Goal: Task Accomplishment & Management: Complete application form

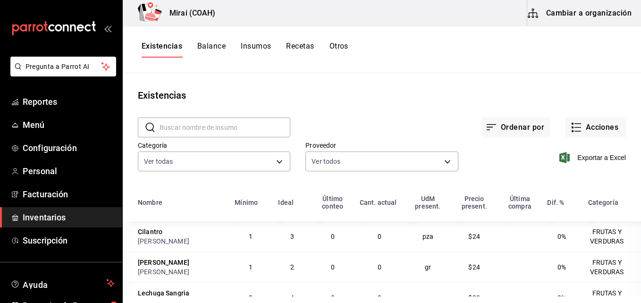
click at [43, 222] on span "Inventarios" at bounding box center [69, 217] width 92 height 13
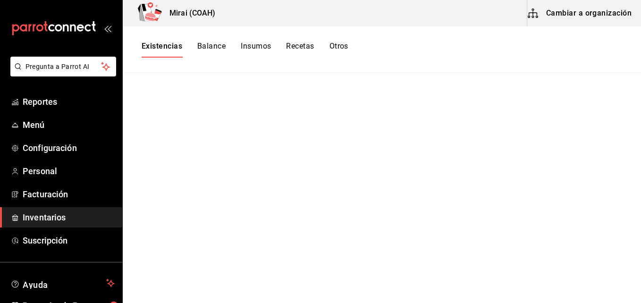
click at [55, 217] on span "Inventarios" at bounding box center [69, 217] width 92 height 13
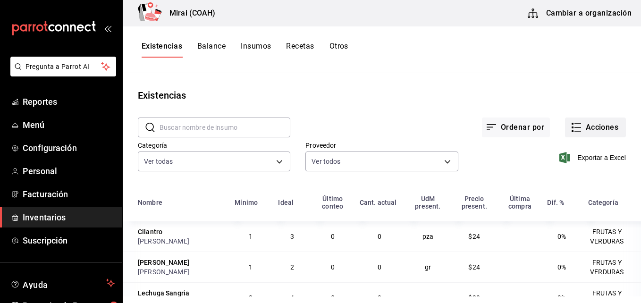
click at [576, 121] on button "Acciones" at bounding box center [595, 128] width 61 height 20
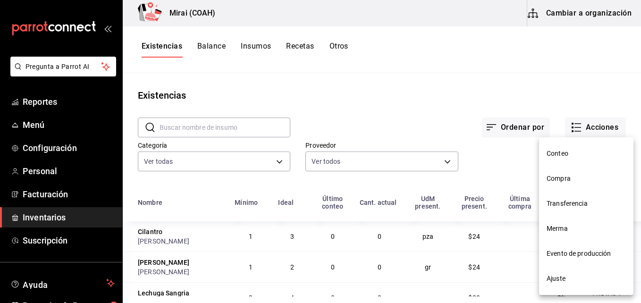
click at [572, 177] on span "Compra" at bounding box center [586, 179] width 79 height 10
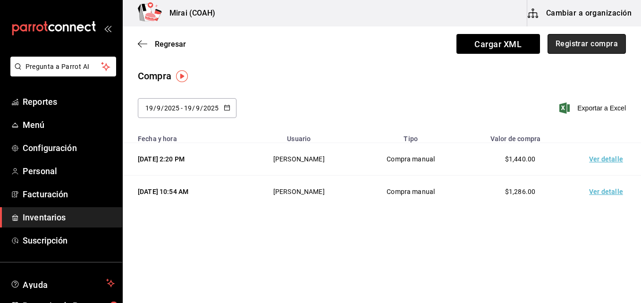
click at [616, 39] on button "Registrar compra" at bounding box center [587, 44] width 78 height 20
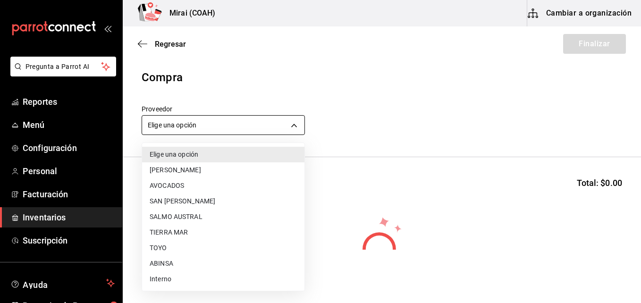
click at [243, 122] on body "Pregunta a Parrot AI Reportes Menú Configuración Personal Facturación Inventari…" at bounding box center [320, 125] width 641 height 250
click at [162, 261] on li "ABINSA" at bounding box center [223, 264] width 162 height 16
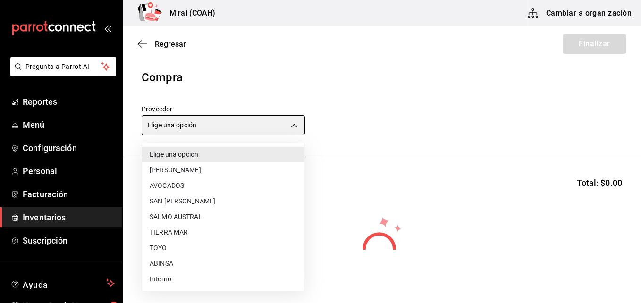
type input "3088cbcc-2f09-4efe-a8f3-8089b11bff24"
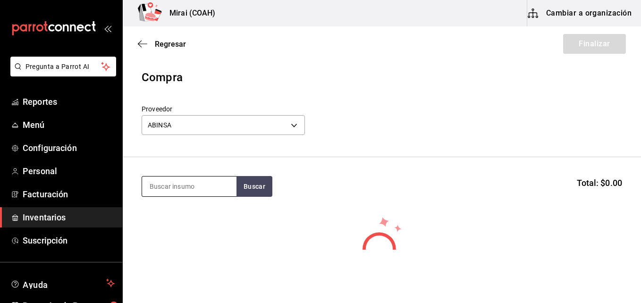
click at [161, 187] on input at bounding box center [189, 187] width 94 height 20
type input "POLL"
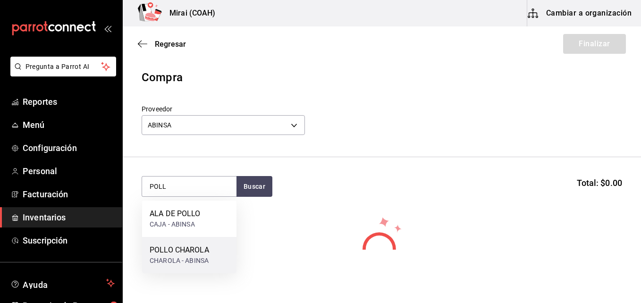
click at [167, 251] on div "POLLO CHAROLA" at bounding box center [180, 250] width 60 height 11
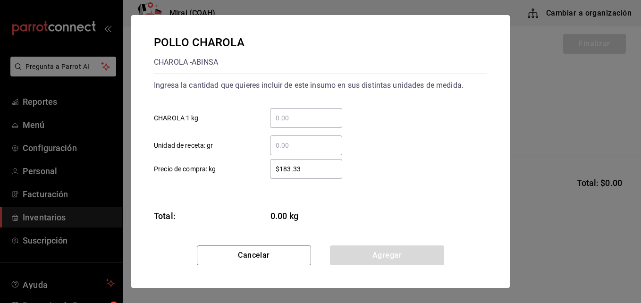
click at [299, 106] on div "​ CHAROLA 1 kg" at bounding box center [316, 114] width 341 height 27
click at [296, 115] on input "​ CHAROLA 1 kg" at bounding box center [306, 117] width 72 height 11
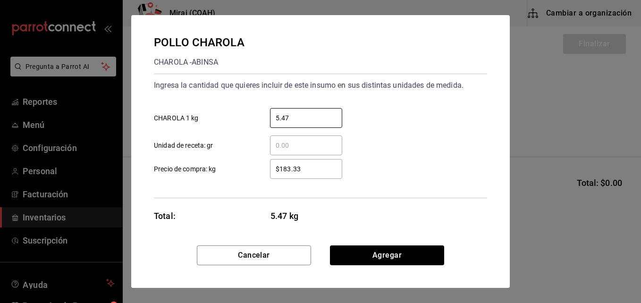
type input "5.47"
click at [294, 173] on input "$183.33" at bounding box center [306, 168] width 72 height 11
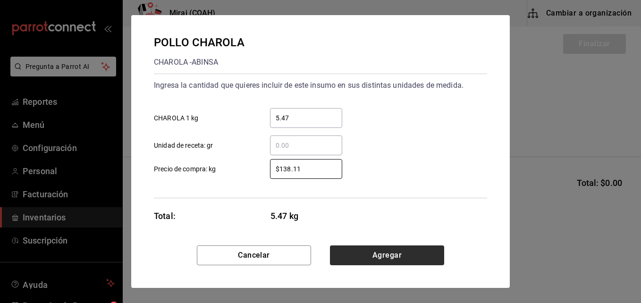
type input "$138.11"
click at [336, 257] on button "Agregar" at bounding box center [387, 256] width 114 height 20
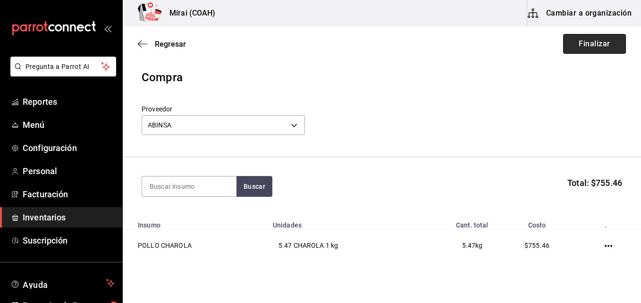
click at [592, 37] on button "Finalizar" at bounding box center [594, 44] width 63 height 20
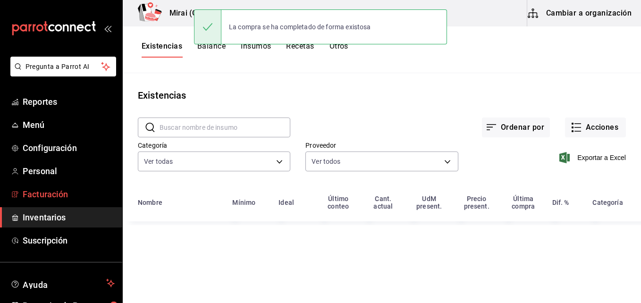
click at [60, 193] on span "Facturación" at bounding box center [69, 194] width 92 height 13
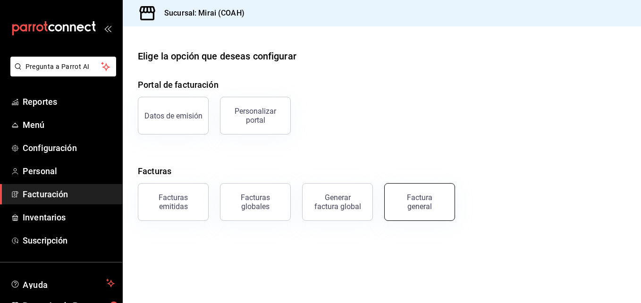
click at [415, 199] on div "Factura general" at bounding box center [419, 202] width 47 height 18
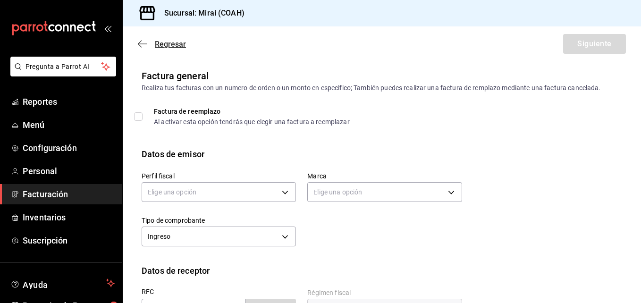
click at [138, 43] on icon "button" at bounding box center [142, 44] width 9 height 9
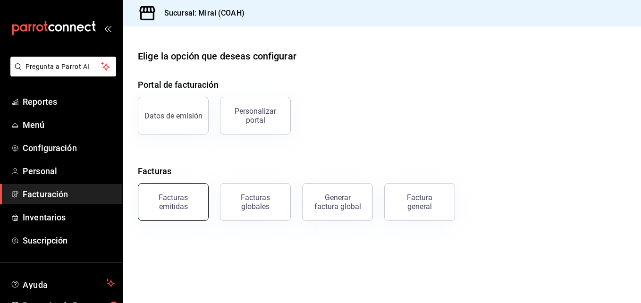
click at [168, 214] on button "Facturas emitidas" at bounding box center [173, 202] width 71 height 38
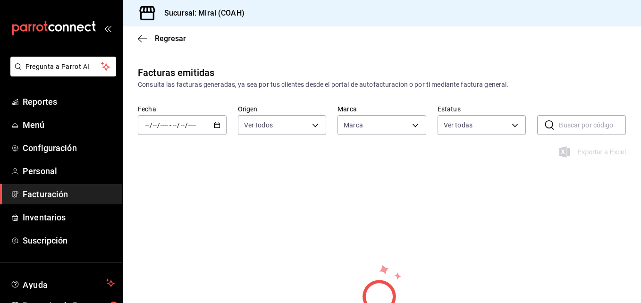
type input "183a807c-22b5-455a-989e-9c50dfc5d7ed"
click at [135, 35] on div "Regresar" at bounding box center [382, 38] width 519 height 24
click at [140, 37] on icon "button" at bounding box center [142, 38] width 9 height 9
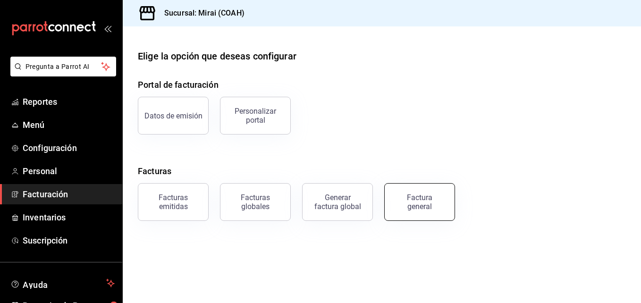
click at [410, 195] on div "Factura general" at bounding box center [419, 202] width 47 height 18
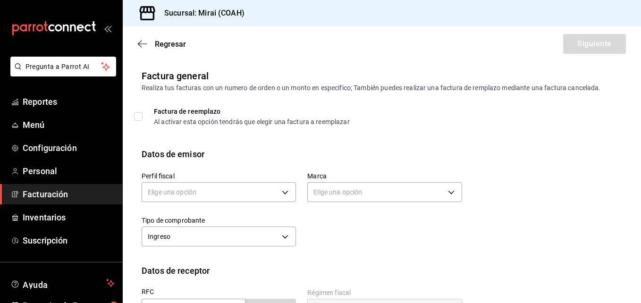
click at [209, 203] on div "Elige una opción" at bounding box center [219, 191] width 154 height 25
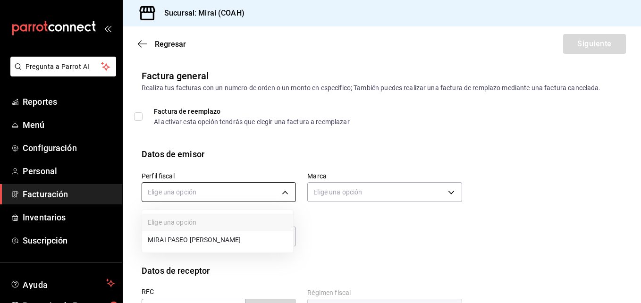
click at [207, 185] on body "Pregunta a Parrot AI Reportes Menú Configuración Personal Facturación Inventari…" at bounding box center [320, 151] width 641 height 303
click at [197, 232] on li "MIRAI PASEO VILLALTA" at bounding box center [217, 239] width 151 height 17
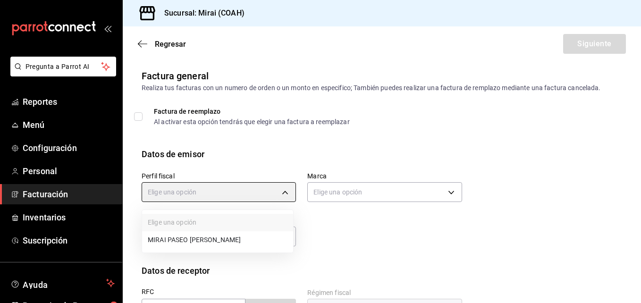
type input "3bacf688-7921-424d-b544-f38721bc93d8"
type input "183a807c-22b5-455a-989e-9c50dfc5d7ed"
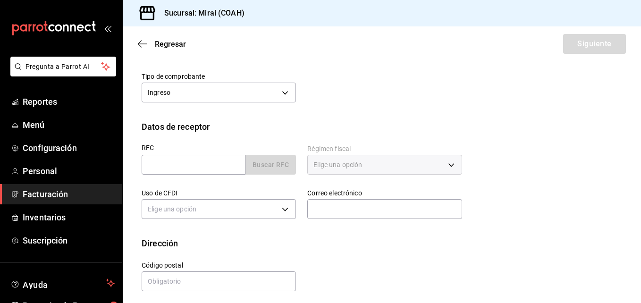
scroll to position [149, 0]
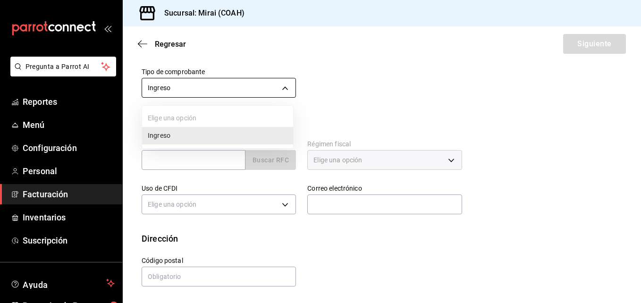
click at [280, 85] on body "Pregunta a Parrot AI Reportes Menú Configuración Personal Facturación Inventari…" at bounding box center [320, 151] width 641 height 303
click at [249, 137] on li "Ingreso" at bounding box center [217, 135] width 151 height 17
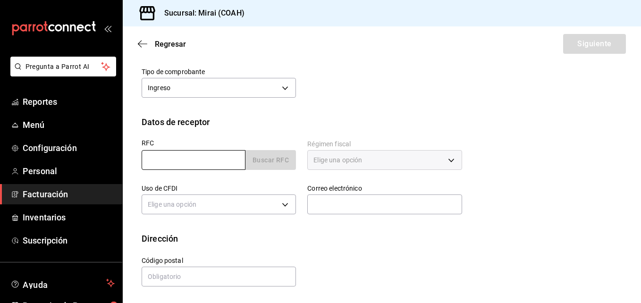
click at [226, 161] on input "text" at bounding box center [194, 160] width 104 height 20
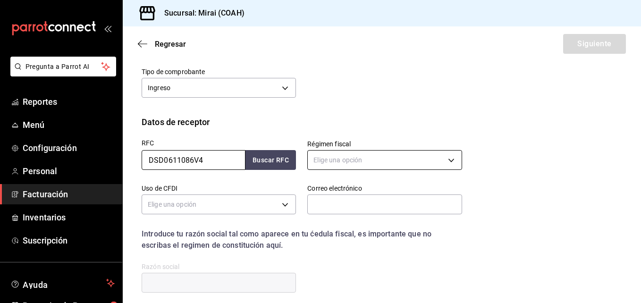
type input "DSD0611086V4"
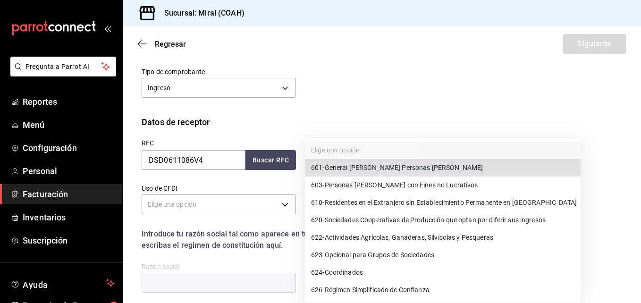
click at [366, 157] on body "Pregunta a Parrot AI Reportes Menú Configuración Personal Facturación Inventari…" at bounding box center [320, 151] width 641 height 303
click at [341, 167] on span "601 - General de Ley Personas Morales" at bounding box center [397, 168] width 172 height 10
type input "601"
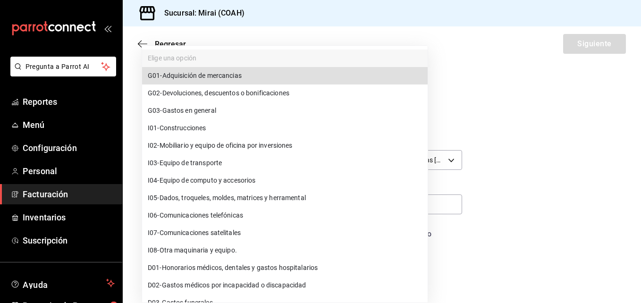
click at [205, 205] on body "Pregunta a Parrot AI Reportes Menú Configuración Personal Facturación Inventari…" at bounding box center [320, 151] width 641 height 303
click at [195, 117] on li "G03 - Gastos en general" at bounding box center [285, 110] width 286 height 17
type input "G03"
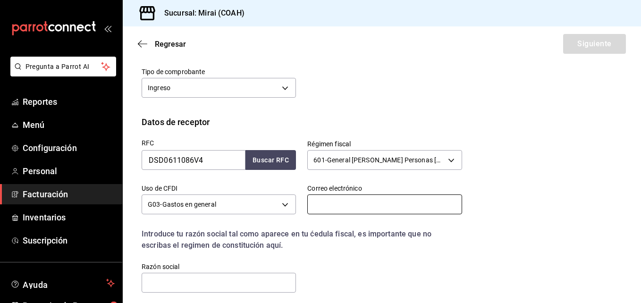
click at [332, 208] on input "text" at bounding box center [384, 205] width 154 height 20
type input "J"
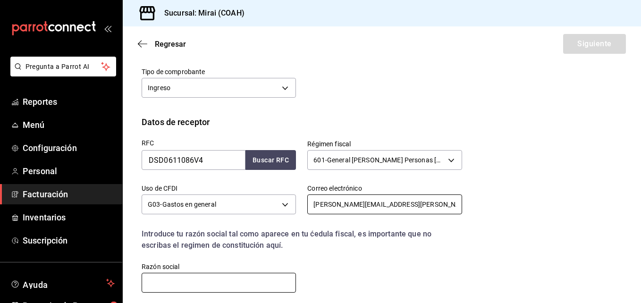
type input "jessica.espinosa@auna.org"
click at [217, 286] on input "text" at bounding box center [219, 283] width 154 height 20
click at [217, 286] on input "DENTEGRA" at bounding box center [219, 283] width 154 height 20
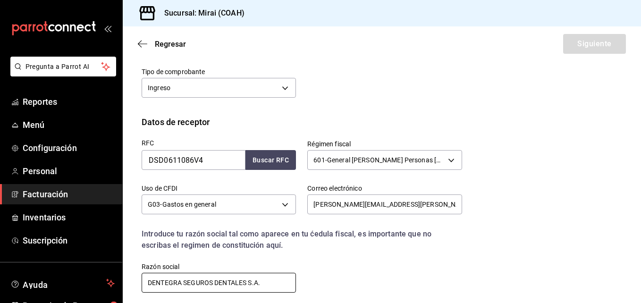
type input "DENTEGRA SEGUROS DENTALES S.A."
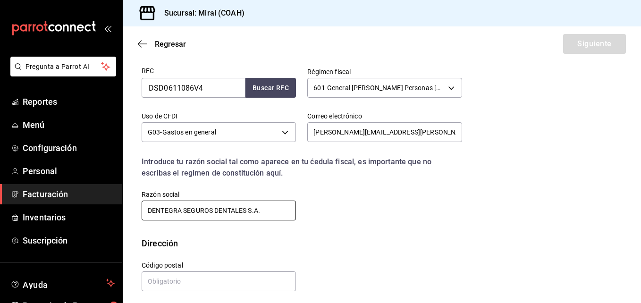
scroll to position [226, 0]
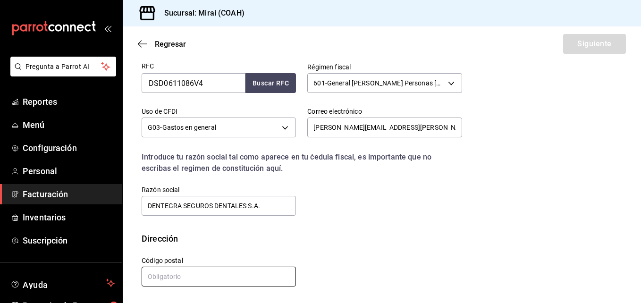
click at [229, 276] on input "text" at bounding box center [219, 277] width 154 height 20
type input "03230"
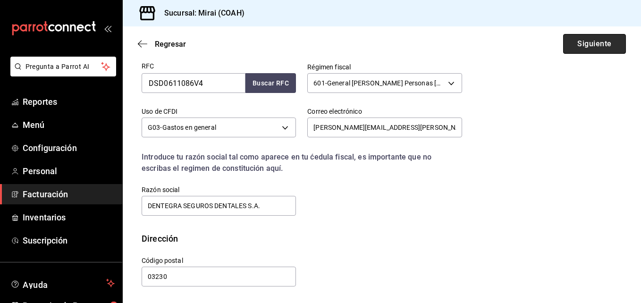
click at [604, 42] on button "Siguiente" at bounding box center [594, 44] width 63 height 20
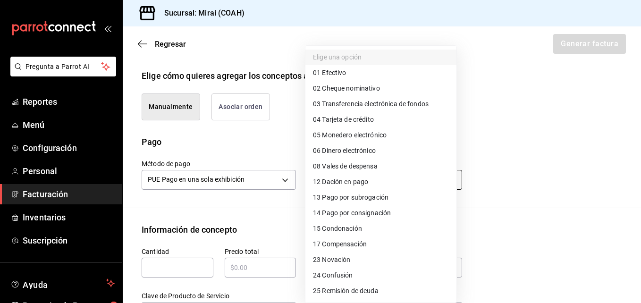
click at [369, 176] on body "Pregunta a Parrot AI Reportes Menú Configuración Personal Facturación Inventari…" at bounding box center [320, 151] width 641 height 303
click at [395, 115] on li "04 Tarjeta de crédito" at bounding box center [381, 120] width 151 height 16
type input "04"
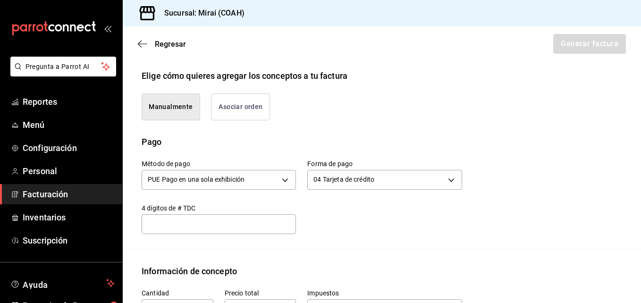
click at [273, 226] on input "text" at bounding box center [219, 224] width 154 height 11
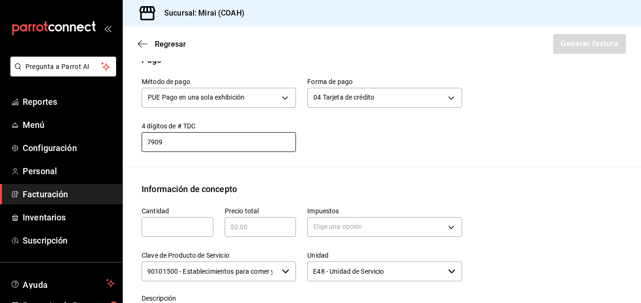
scroll to position [349, 0]
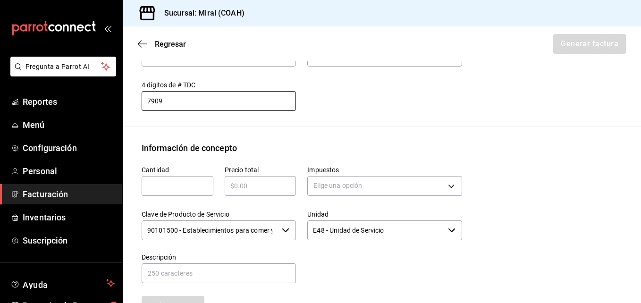
type input "7909"
click at [192, 192] on div "​" at bounding box center [178, 186] width 72 height 20
type input "1"
click at [255, 183] on input "text" at bounding box center [261, 185] width 72 height 11
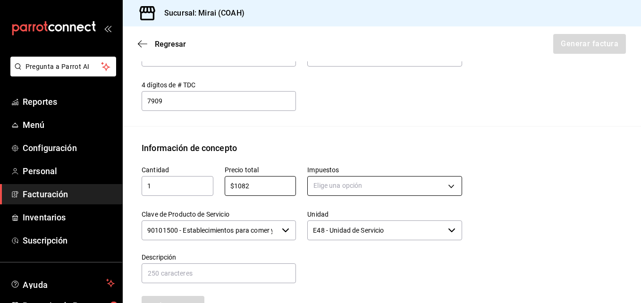
type input "$1082"
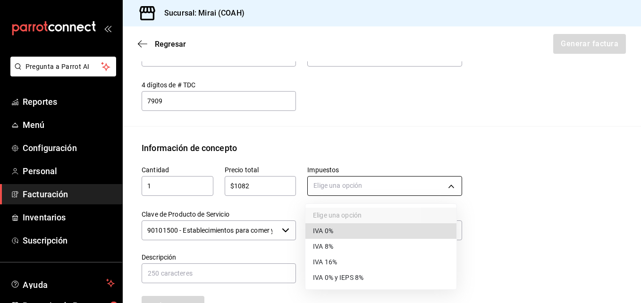
click at [373, 184] on body "Pregunta a Parrot AI Reportes Menú Configuración Personal Facturación Inventari…" at bounding box center [320, 151] width 641 height 303
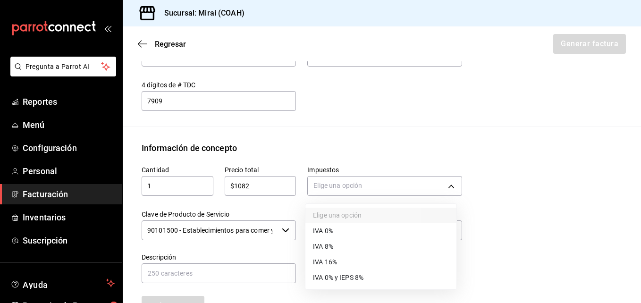
click at [333, 261] on span "IVA 16%" at bounding box center [325, 262] width 24 height 10
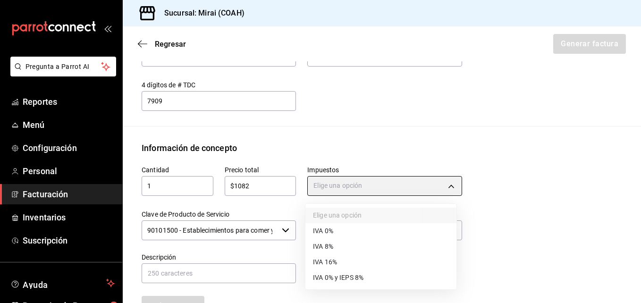
type input "IVA_16"
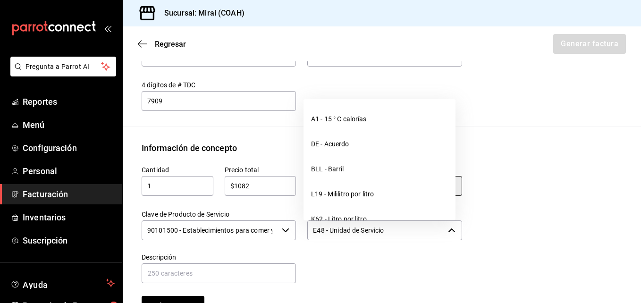
click at [448, 232] on icon "button" at bounding box center [452, 231] width 8 height 8
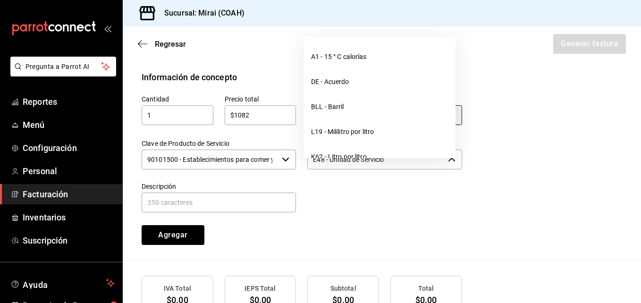
scroll to position [433, 0]
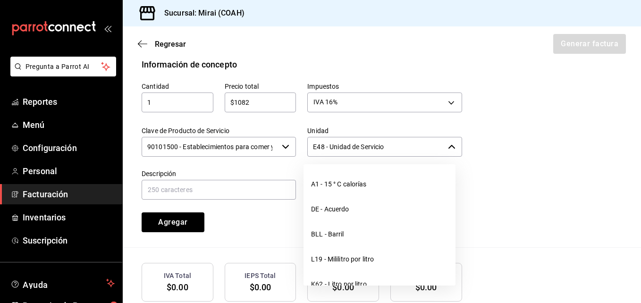
click at [219, 201] on div "Descripción" at bounding box center [219, 186] width 154 height 32
click at [214, 191] on input "text" at bounding box center [219, 190] width 154 height 20
type input "CONSUMO"
click at [279, 228] on div "Cantidad 1 ​ Precio total $1082 ​ Impuestos IVA 16% IVA_16 Clave de Producto de…" at bounding box center [296, 152] width 332 height 162
click at [518, 197] on div "Cantidad 1 ​ Precio total $1082 ​ Impuestos IVA 16% IVA_16 Clave de Producto de…" at bounding box center [382, 159] width 481 height 177
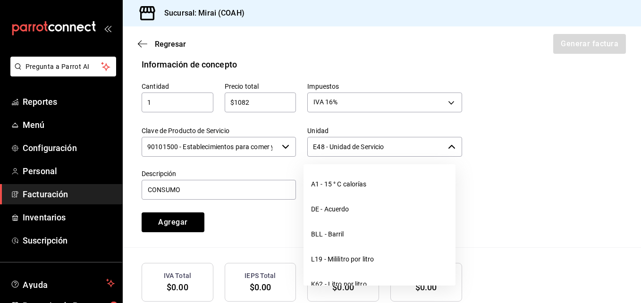
click at [449, 145] on icon "button" at bounding box center [452, 147] width 8 height 8
click at [510, 172] on div "Cantidad 1 ​ Precio total $1082 ​ Impuestos IVA 16% IVA_16 Clave de Producto de…" at bounding box center [382, 159] width 481 height 177
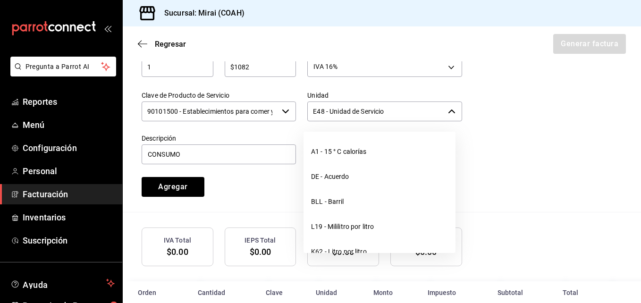
scroll to position [488, 0]
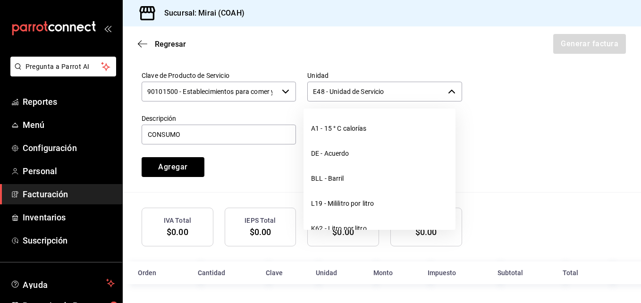
click at [385, 95] on input "E48 - Unidad de Servicio" at bounding box center [375, 92] width 136 height 20
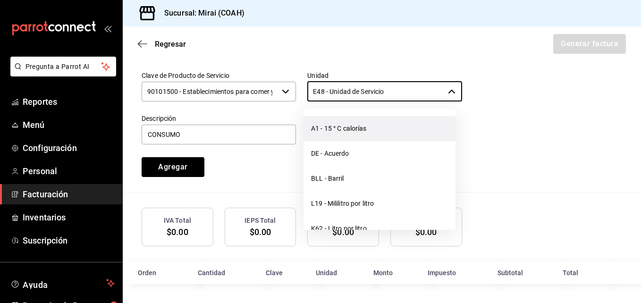
click at [370, 127] on li "A1 - 15 ° C calorías" at bounding box center [380, 128] width 152 height 25
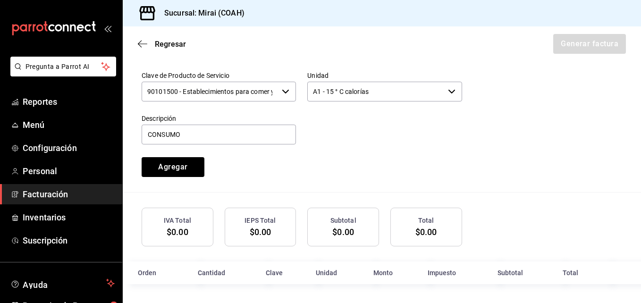
click at [450, 91] on icon "button" at bounding box center [452, 92] width 8 height 8
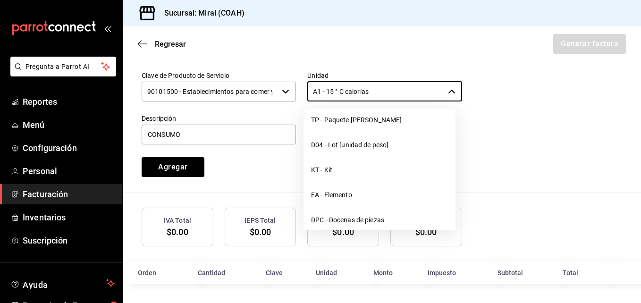
scroll to position [2727, 0]
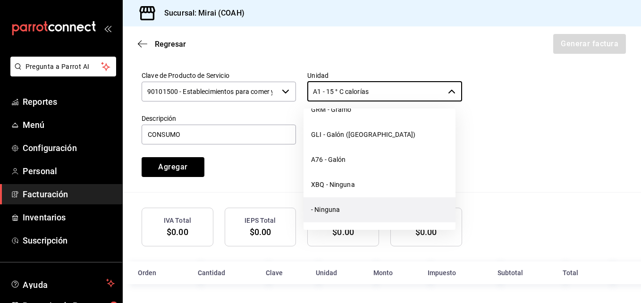
click at [375, 207] on li "- Ninguna" at bounding box center [380, 209] width 152 height 25
type input "- Ninguna"
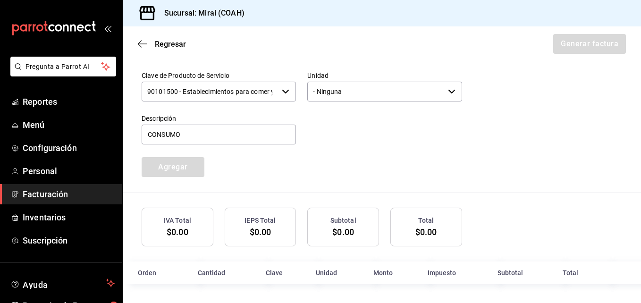
click at [521, 130] on div "Cantidad 1 ​ Precio total $1082 ​ Impuestos IVA 16% IVA_16 Clave de Producto de…" at bounding box center [382, 104] width 481 height 177
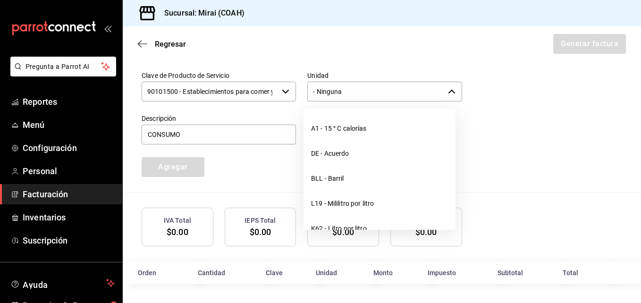
click at [448, 88] on icon "button" at bounding box center [452, 92] width 8 height 8
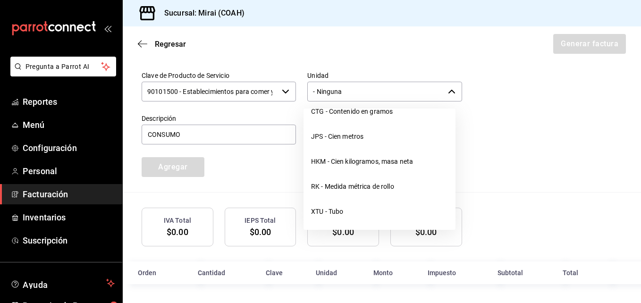
scroll to position [797, 0]
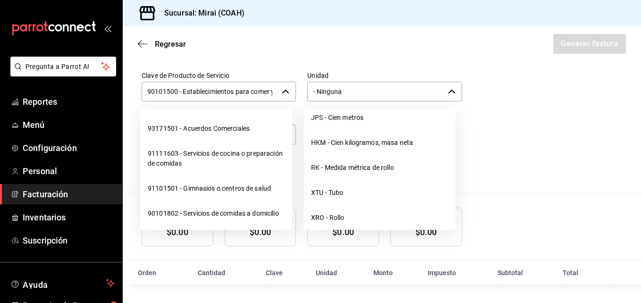
click at [282, 93] on icon "button" at bounding box center [286, 92] width 8 height 8
click at [520, 110] on div "Cantidad 1 ​ Precio total $1082 ​ Impuestos IVA 16% IVA_16 Clave de Producto de…" at bounding box center [382, 104] width 481 height 177
click at [243, 87] on input "90101500 - Establecimientos para comer y beber" at bounding box center [210, 92] width 136 height 20
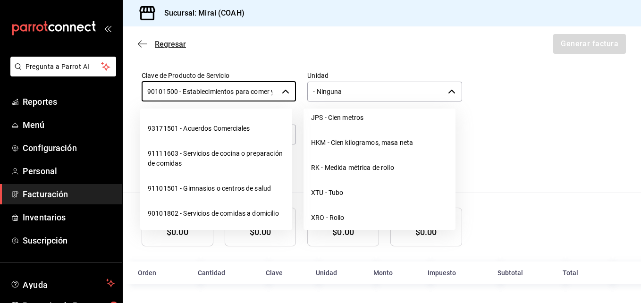
click at [138, 43] on icon "button" at bounding box center [142, 44] width 9 height 9
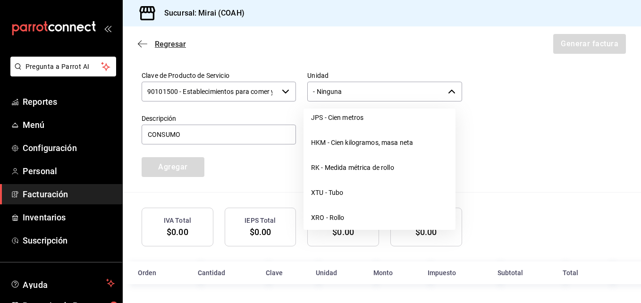
scroll to position [149, 0]
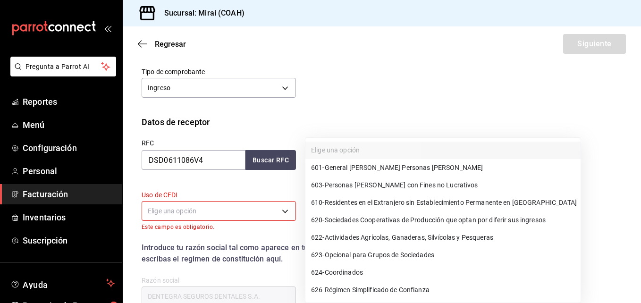
click at [344, 160] on body "Pregunta a Parrot AI Reportes Menú Configuración Personal Facturación Inventari…" at bounding box center [320, 151] width 641 height 303
click at [376, 170] on span "601 - General de Ley Personas Morales" at bounding box center [397, 168] width 172 height 10
type input "601"
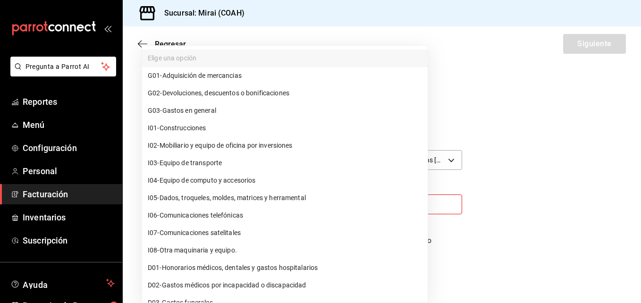
click at [240, 202] on body "Pregunta a Parrot AI Reportes Menú Configuración Personal Facturación Inventari…" at bounding box center [320, 151] width 641 height 303
click at [247, 111] on li "G03 - Gastos en general" at bounding box center [285, 110] width 286 height 17
type input "G03"
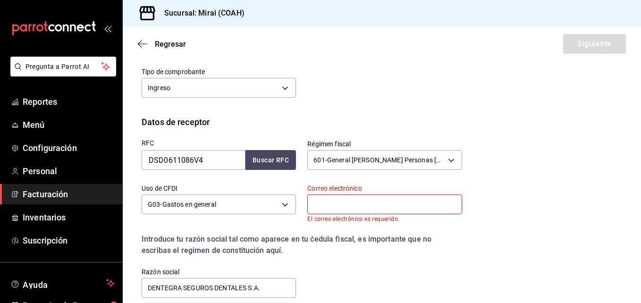
click at [343, 211] on input "text" at bounding box center [384, 205] width 154 height 20
type input "jessica.espinosa@auna.org"
type input "03230"
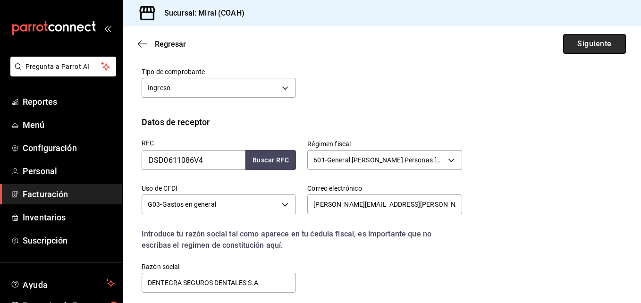
click at [584, 48] on button "Siguiente" at bounding box center [594, 44] width 63 height 20
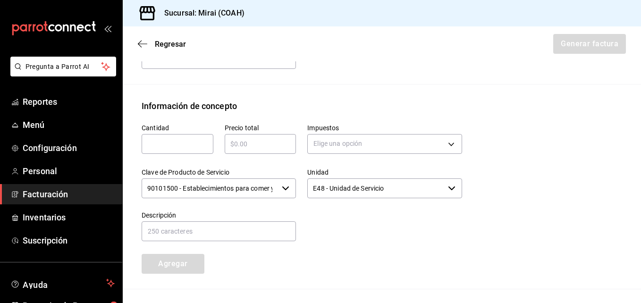
scroll to position [393, 0]
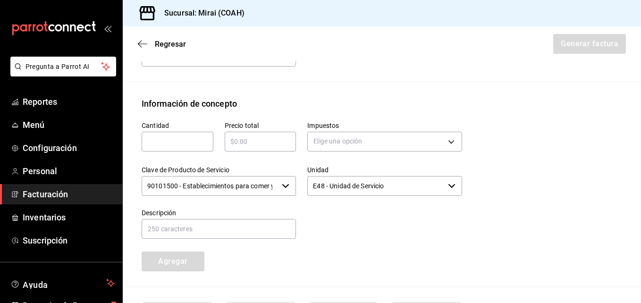
click at [179, 145] on input "text" at bounding box center [178, 141] width 72 height 11
type input "1"
click at [246, 144] on input "text" at bounding box center [261, 141] width 72 height 11
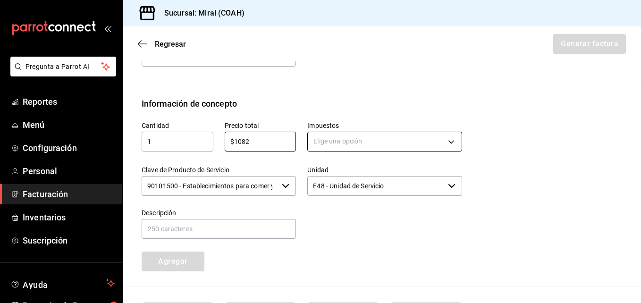
type input "$1082"
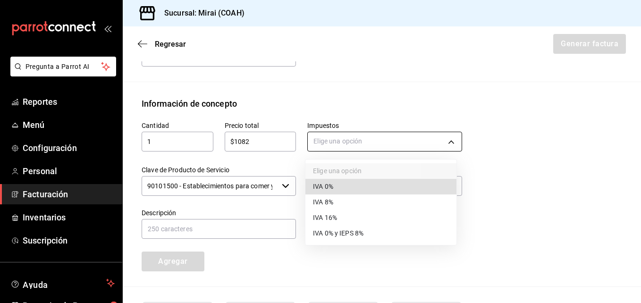
click at [333, 142] on body "Pregunta a Parrot AI Reportes Menú Configuración Personal Facturación Inventari…" at bounding box center [320, 151] width 641 height 303
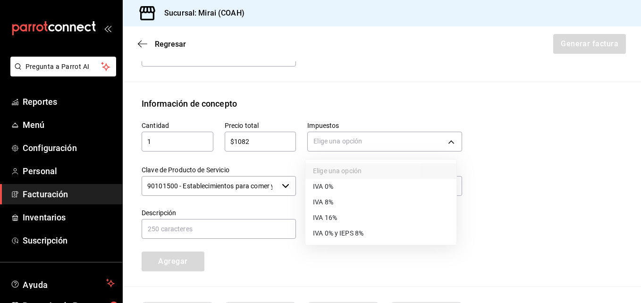
click at [330, 214] on span "IVA 16%" at bounding box center [325, 218] width 24 height 10
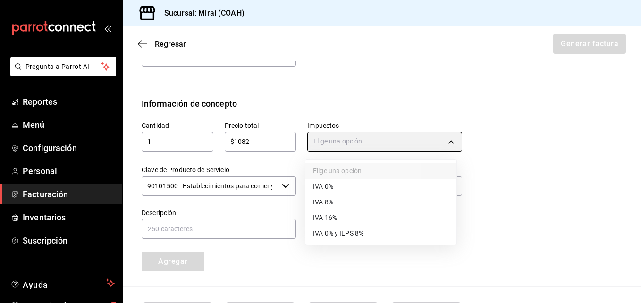
type input "IVA_16"
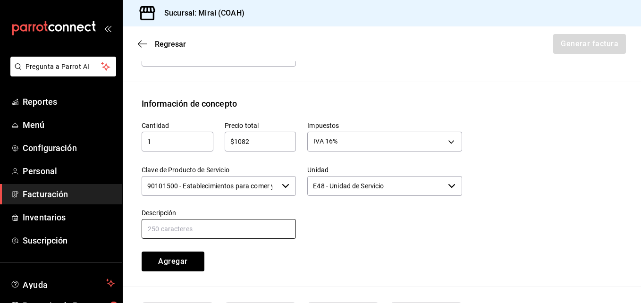
click at [251, 231] on input "text" at bounding box center [219, 229] width 154 height 20
type input "CONSUMO"
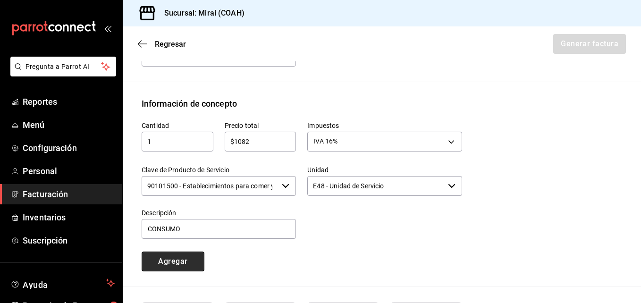
click at [181, 266] on button "Agregar" at bounding box center [173, 262] width 63 height 20
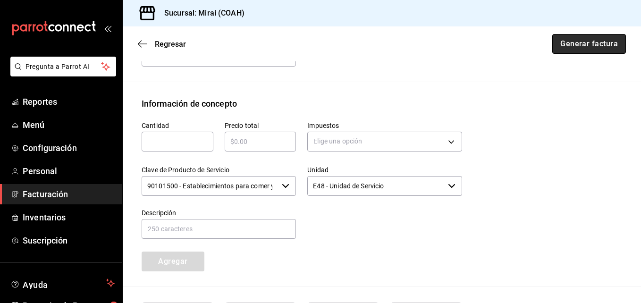
click at [592, 50] on button "Generar factura" at bounding box center [590, 44] width 74 height 20
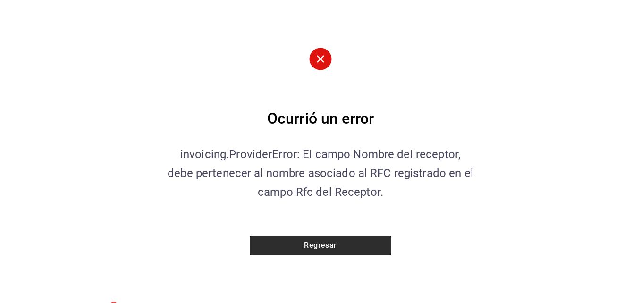
click at [352, 244] on button "Regresar" at bounding box center [321, 246] width 142 height 20
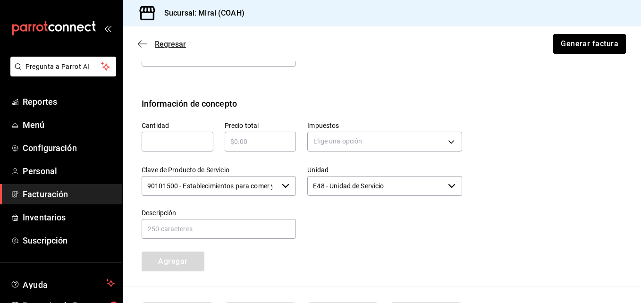
click at [142, 42] on icon "button" at bounding box center [142, 44] width 9 height 9
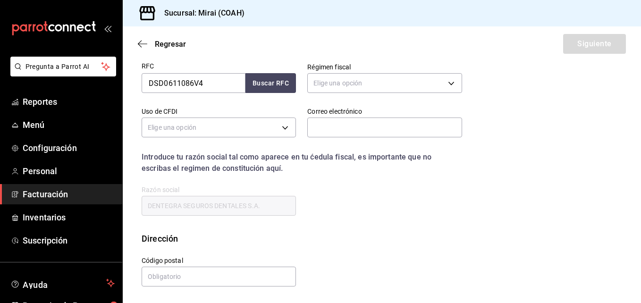
scroll to position [149, 0]
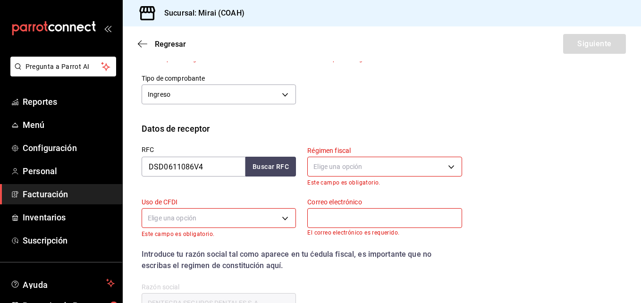
click at [341, 162] on body "Pregunta a Parrot AI Reportes Menú Configuración Personal Facturación Inventari…" at bounding box center [320, 151] width 641 height 303
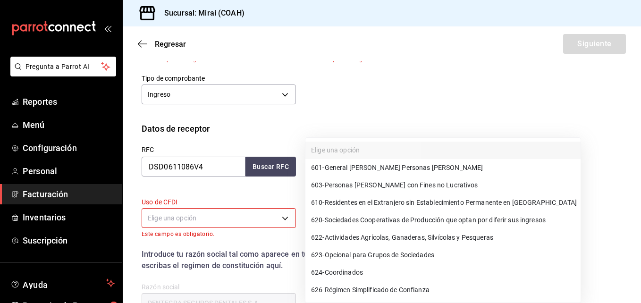
click at [364, 167] on span "601 - General de Ley Personas Morales" at bounding box center [397, 168] width 172 height 10
type input "601"
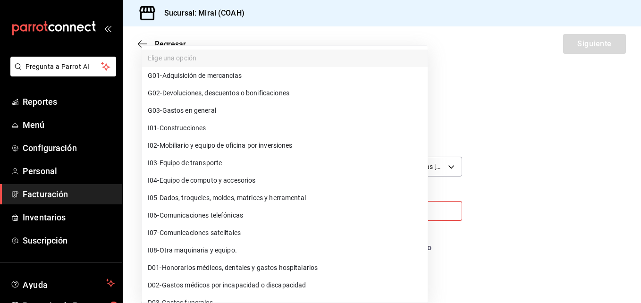
click at [288, 218] on body "Pregunta a Parrot AI Reportes Menú Configuración Personal Facturación Inventari…" at bounding box center [320, 151] width 641 height 303
click at [235, 111] on li "G03 - Gastos en general" at bounding box center [285, 110] width 286 height 17
type input "G03"
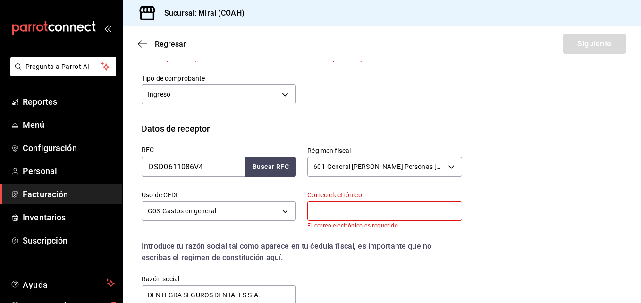
click at [347, 212] on input "text" at bounding box center [384, 211] width 154 height 20
type input "jessica.espinosa@auna.org"
type input "03230"
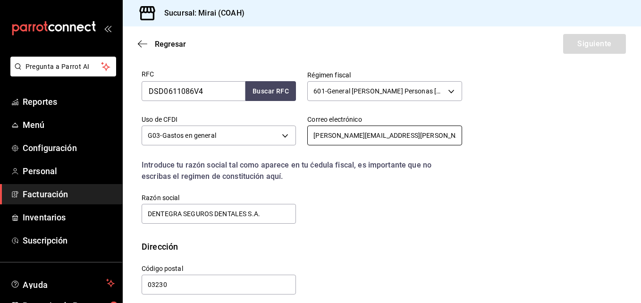
scroll to position [232, 0]
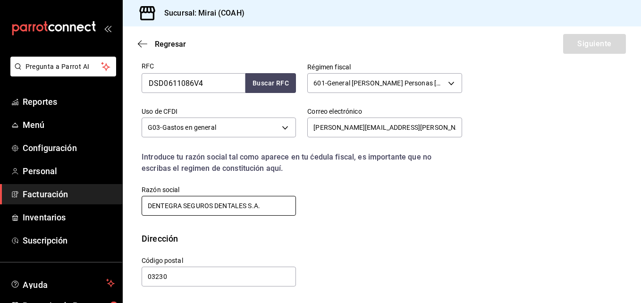
click at [281, 205] on input "DENTEGRA SEGUROS DENTALES S.A." at bounding box center [219, 206] width 154 height 20
click at [359, 204] on div "RFC DSD0611086V4 Buscar RFC Régimen fiscal 601 - General de Ley Personas Morale…" at bounding box center [296, 134] width 332 height 166
click at [260, 211] on input "DENTEGRA SEGUROS DENTALES" at bounding box center [219, 206] width 154 height 20
type input "DENTEGRA SEGUROS DENTALES S.A."
click at [47, 170] on span "Personal" at bounding box center [69, 171] width 92 height 13
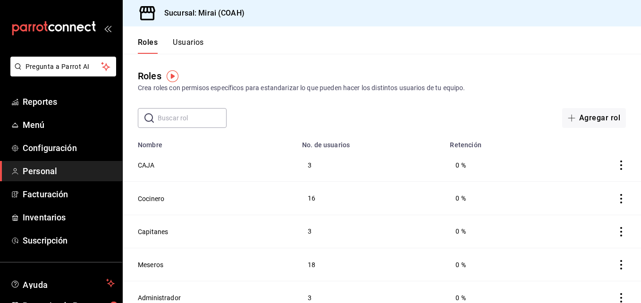
click at [426, 72] on div "Roles Crea roles con permisos específicos para estandarizar lo que pueden hacer…" at bounding box center [382, 81] width 519 height 24
click at [191, 42] on button "Usuarios" at bounding box center [188, 46] width 31 height 16
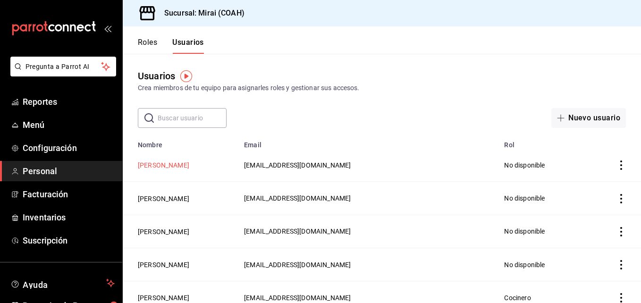
click at [176, 164] on button "Genaro Franco" at bounding box center [163, 165] width 51 height 9
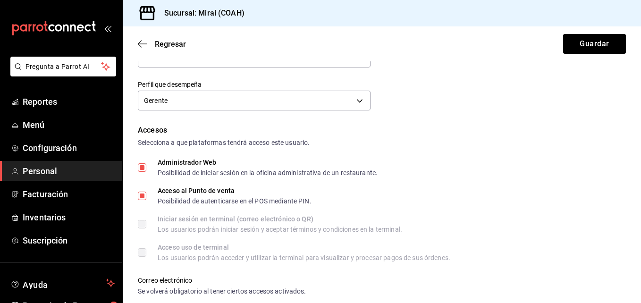
scroll to position [142, 0]
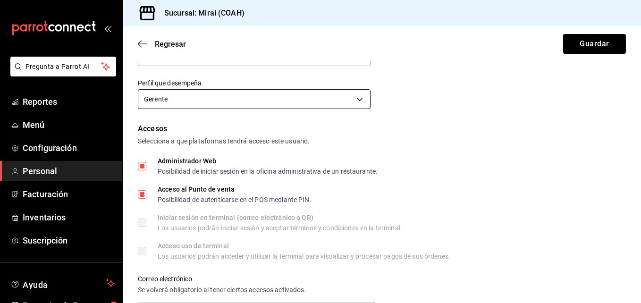
click at [357, 96] on body "Pregunta a Parrot AI Reportes Menú Configuración Personal Facturación Inventari…" at bounding box center [320, 151] width 641 height 303
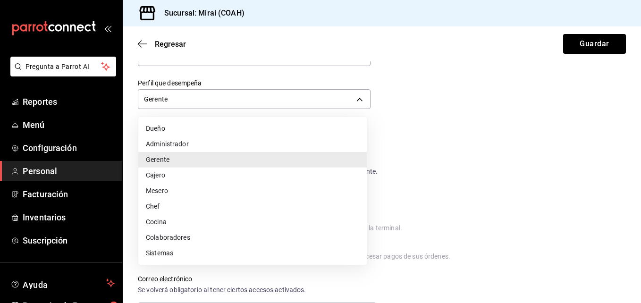
click at [188, 160] on li "Gerente" at bounding box center [252, 160] width 229 height 16
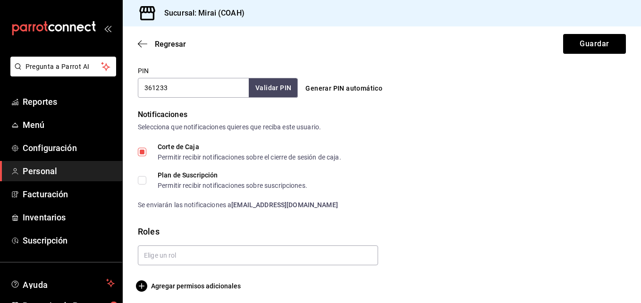
scroll to position [444, 0]
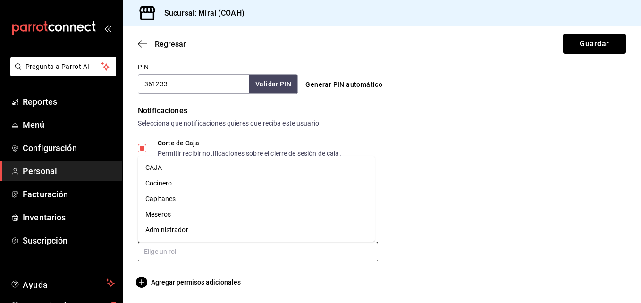
click at [332, 253] on input "text" at bounding box center [258, 252] width 240 height 20
click at [193, 196] on li "Capitanes" at bounding box center [256, 199] width 237 height 16
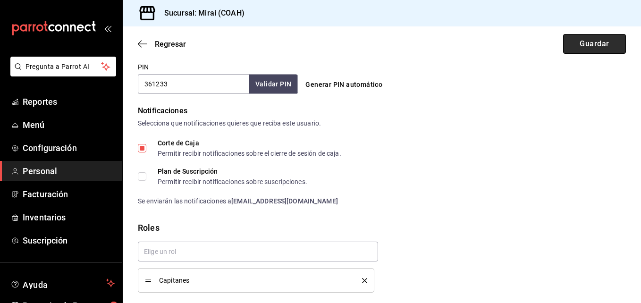
click at [592, 44] on button "Guardar" at bounding box center [594, 44] width 63 height 20
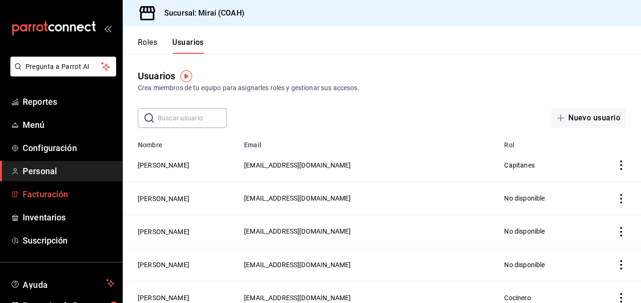
click at [57, 198] on span "Facturación" at bounding box center [69, 194] width 92 height 13
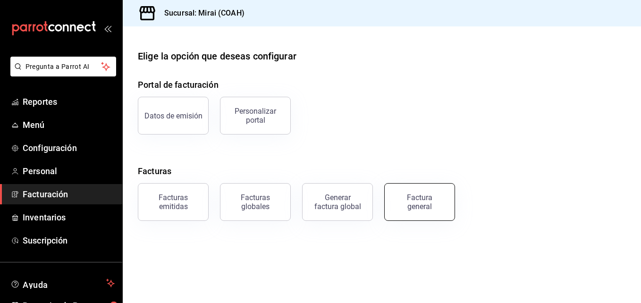
click at [419, 216] on button "Factura general" at bounding box center [419, 202] width 71 height 38
